Goal: Task Accomplishment & Management: Complete application form

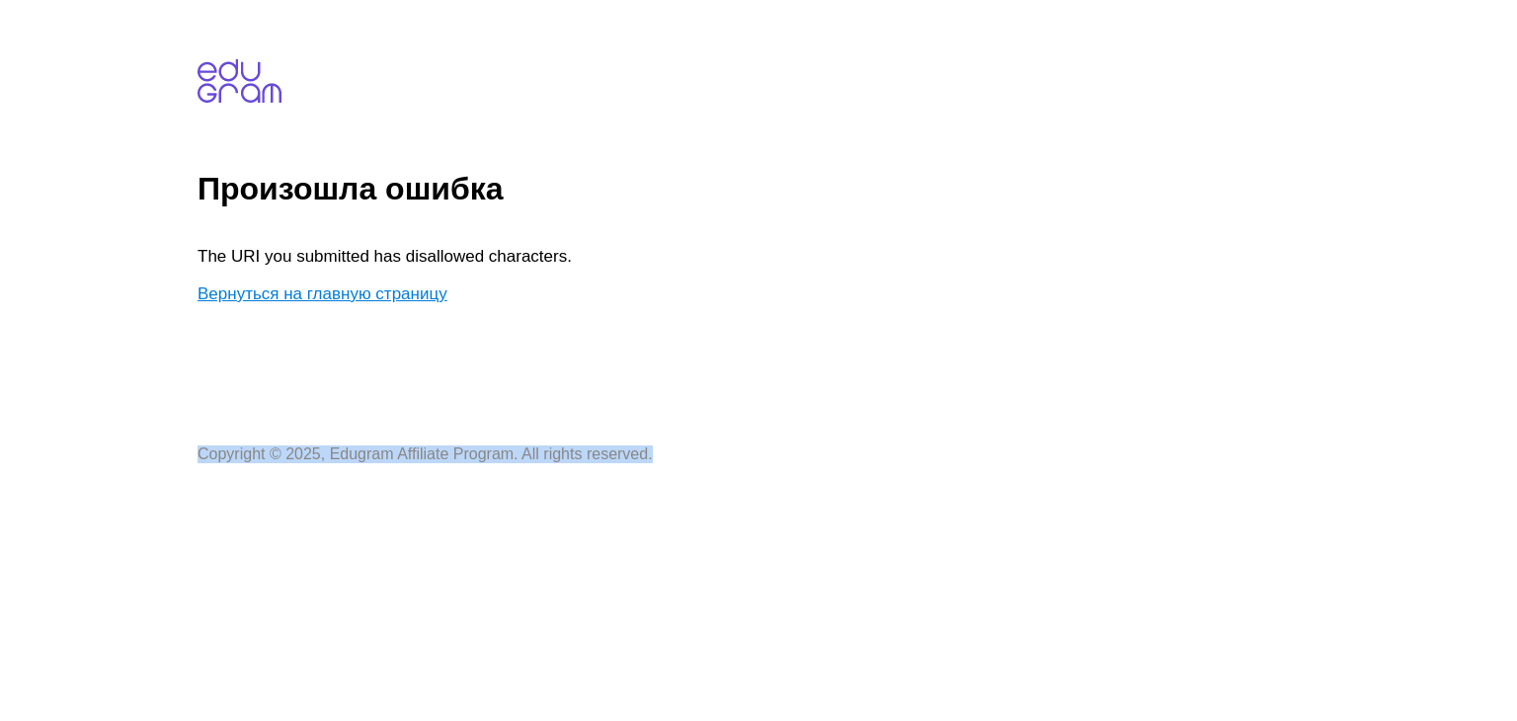
click at [752, 481] on html "Произошла ошибка The URI you submitted has disallowed characters. Вернуться на …" at bounding box center [758, 240] width 1517 height 481
